Goal: Navigation & Orientation: Find specific page/section

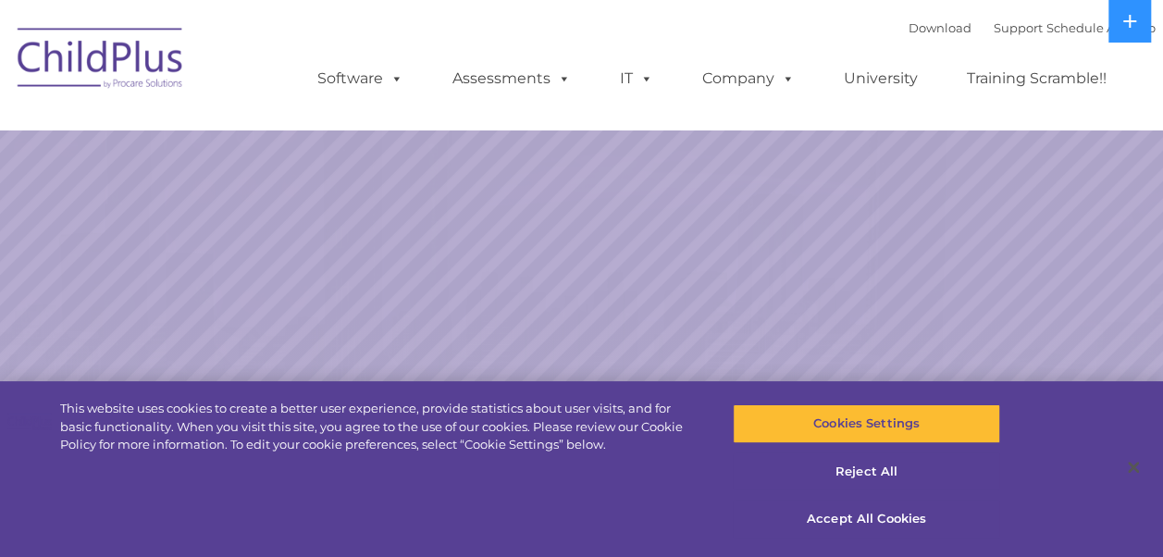
select select "MEDIUM"
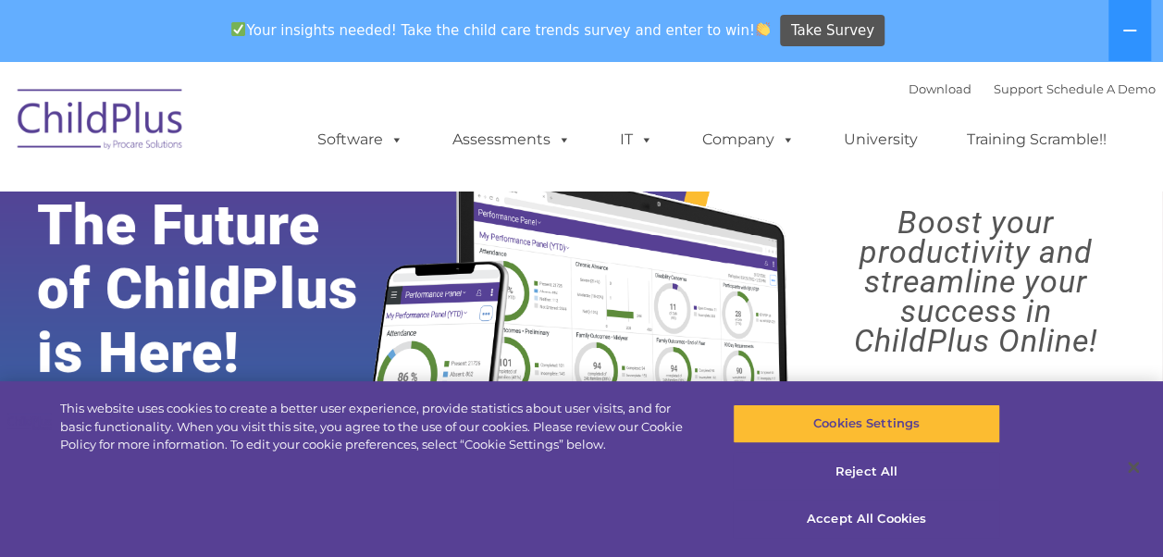
click at [872, 301] on rs-layer "Boost your productivity and streamline your success in ChildPlus Online!" at bounding box center [975, 281] width 345 height 148
click at [862, 473] on button "Reject All" at bounding box center [866, 471] width 267 height 39
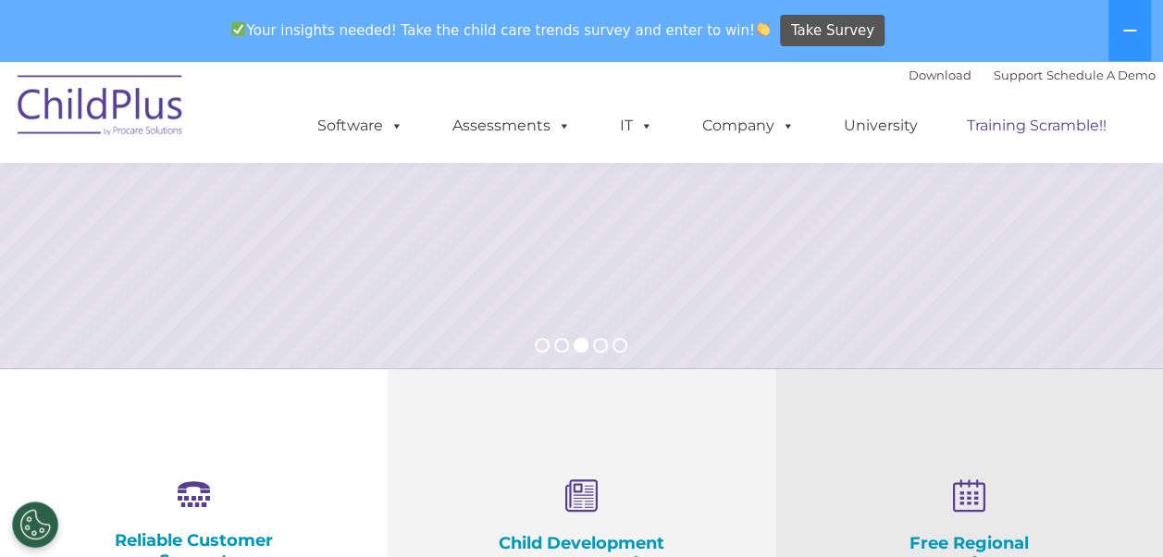
scroll to position [105, 0]
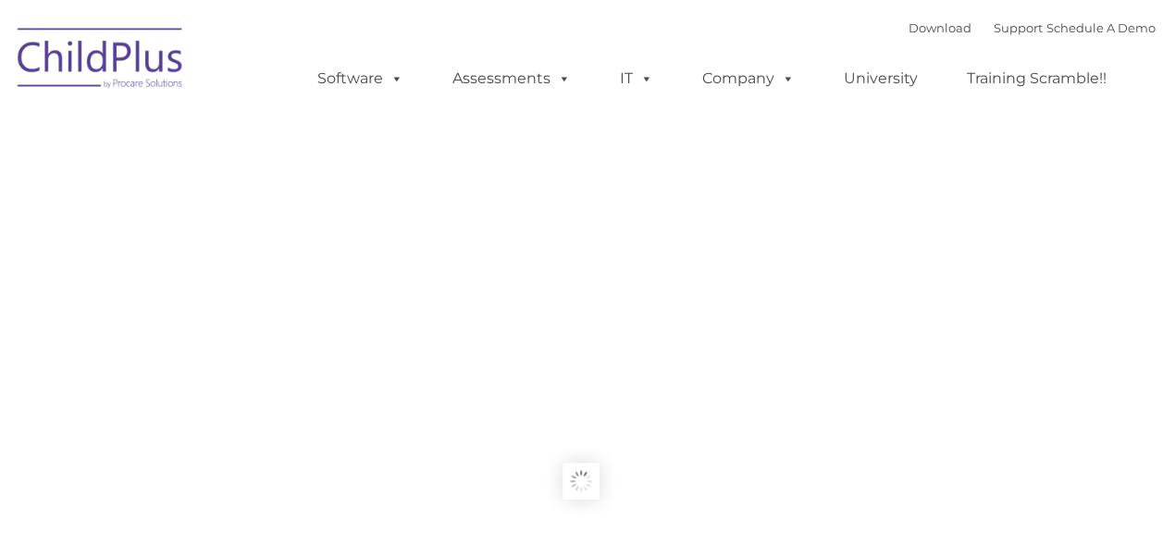
type input ""
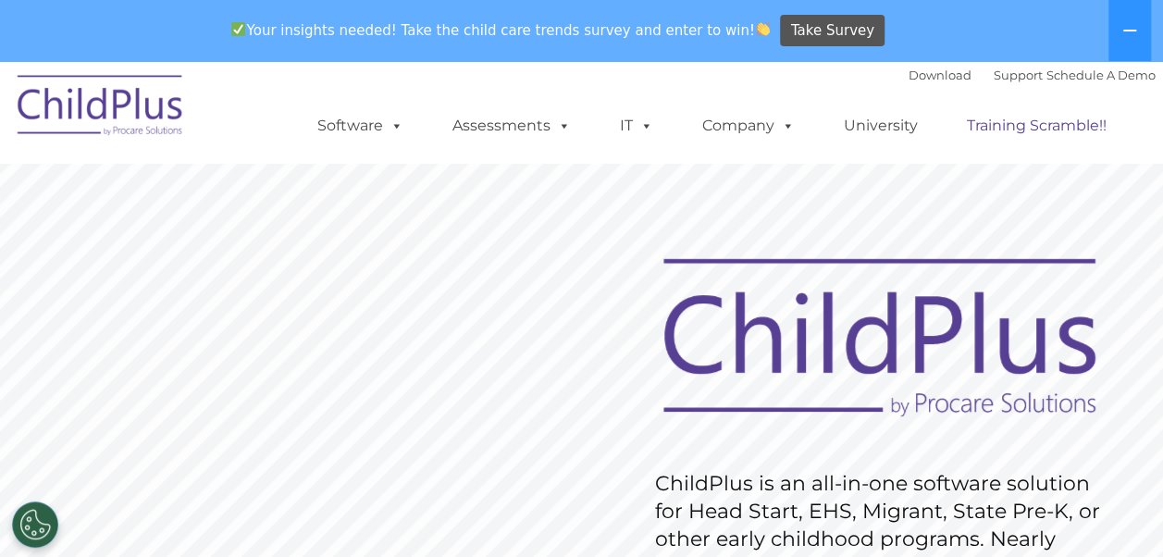
click at [1084, 125] on link "Training Scramble!!" at bounding box center [1036, 125] width 177 height 37
